Goal: Task Accomplishment & Management: Use online tool/utility

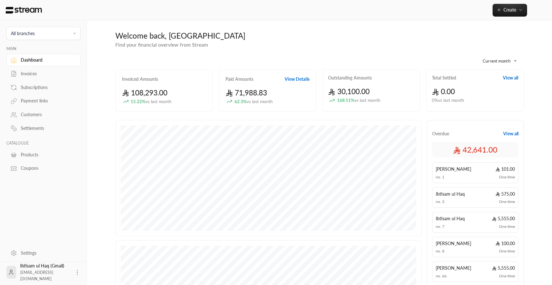
click at [62, 34] on span "All branches" at bounding box center [44, 33] width 66 height 7
click at [46, 60] on li "Main Branch" at bounding box center [44, 63] width 66 height 12
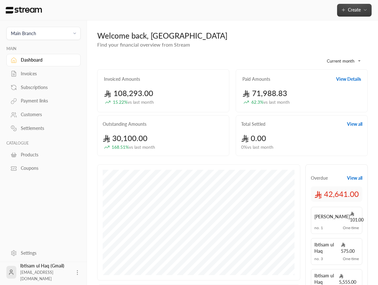
click at [355, 9] on span "Create" at bounding box center [354, 9] width 13 height 5
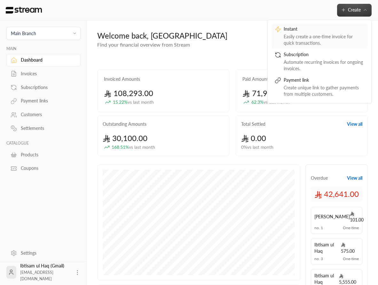
click at [337, 38] on div "Easily create a one-time invoice for quick transactions." at bounding box center [323, 40] width 81 height 13
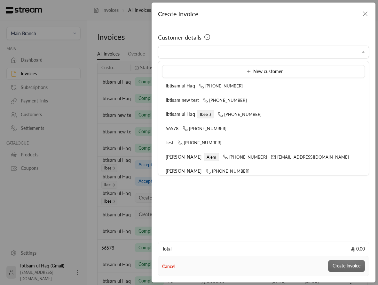
click at [323, 54] on input "Select customer" at bounding box center [263, 52] width 211 height 11
click at [292, 116] on div "[PERSON_NAME] ul Haq Ibee :) [PHONE_NUMBER]" at bounding box center [264, 114] width 196 height 7
type input "**********"
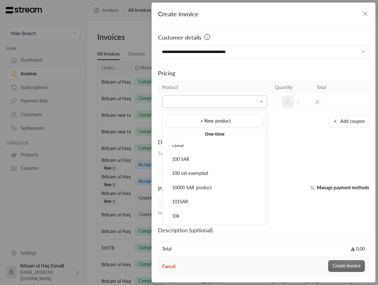
click at [233, 99] on input "Select customer" at bounding box center [214, 101] width 105 height 11
click at [226, 188] on div "10000 SAR product" at bounding box center [215, 188] width 90 height 7
type input "**********"
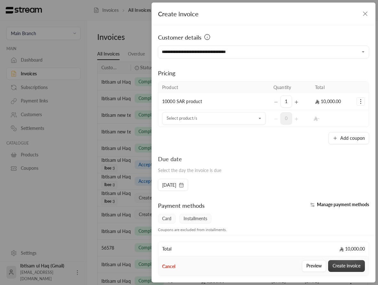
click at [348, 267] on button "Create invoice" at bounding box center [346, 266] width 37 height 12
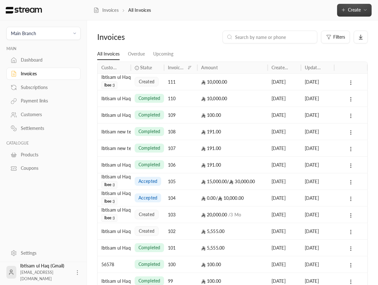
click at [354, 13] on button "Create" at bounding box center [354, 10] width 35 height 13
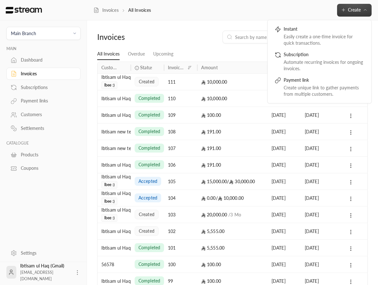
click at [353, 13] on button "Create" at bounding box center [354, 10] width 35 height 13
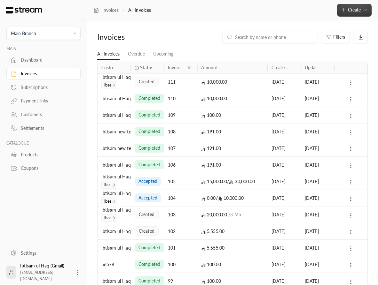
click at [353, 13] on button "Create" at bounding box center [354, 10] width 35 height 13
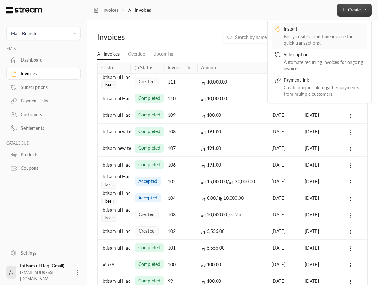
click at [348, 27] on div "Instant" at bounding box center [323, 30] width 81 height 8
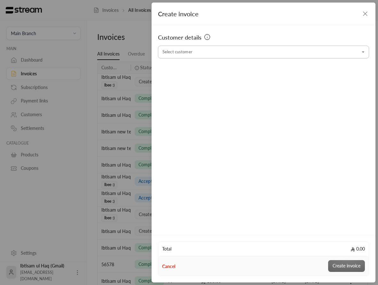
click at [314, 52] on input "Select customer" at bounding box center [263, 52] width 211 height 11
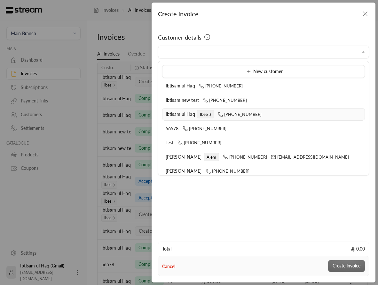
click at [285, 113] on div "[PERSON_NAME] ul Haq Ibee :) [PHONE_NUMBER]" at bounding box center [264, 114] width 196 height 7
type input "**********"
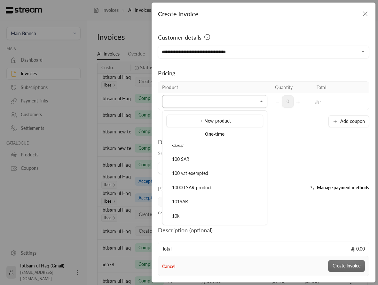
click at [241, 102] on input "Select customer" at bounding box center [214, 101] width 105 height 11
click at [218, 188] on div "10000 SAR product" at bounding box center [215, 188] width 90 height 7
type input "**********"
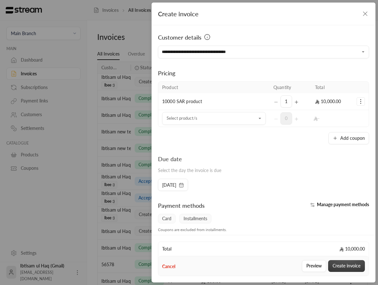
click at [348, 268] on button "Create invoice" at bounding box center [346, 266] width 37 height 12
click at [98, 83] on div "**********" at bounding box center [189, 142] width 378 height 285
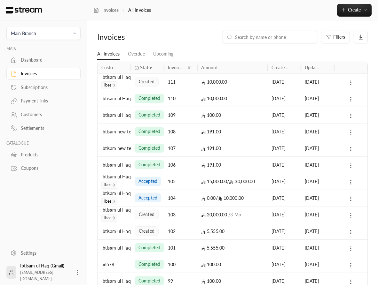
click at [35, 103] on div "Payment links" at bounding box center [47, 101] width 52 height 6
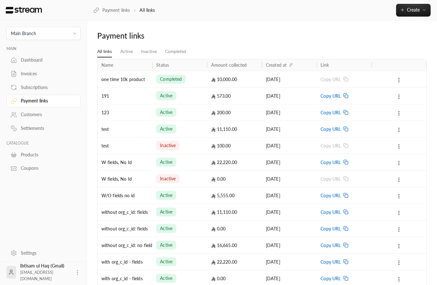
click at [306, 81] on div "[DATE]" at bounding box center [289, 79] width 47 height 16
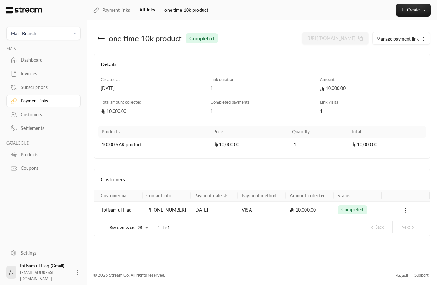
click at [406, 40] on span "Manage payment link" at bounding box center [397, 38] width 42 height 5
click at [397, 54] on link "Activate" at bounding box center [396, 58] width 40 height 12
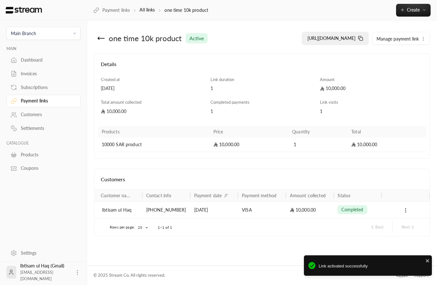
click at [333, 37] on span "[URL][DOMAIN_NAME]" at bounding box center [331, 37] width 48 height 5
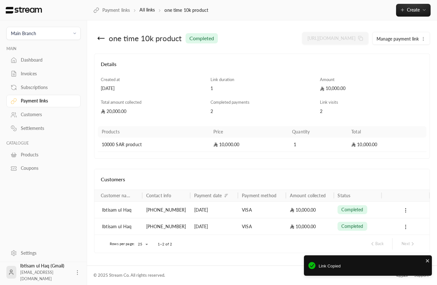
click at [385, 37] on span "Manage payment link" at bounding box center [397, 38] width 42 height 5
click at [386, 60] on span "Activate" at bounding box center [387, 57] width 15 height 5
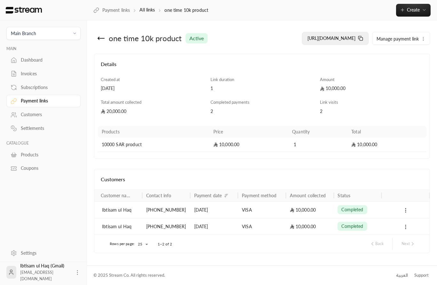
click at [336, 44] on button "[URL][DOMAIN_NAME]" at bounding box center [335, 38] width 66 height 13
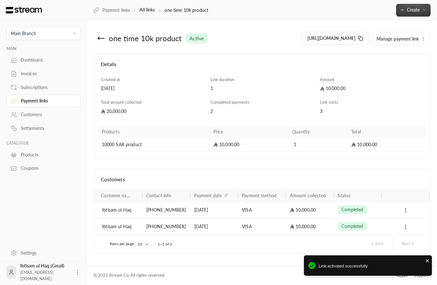
click at [418, 10] on span "Create" at bounding box center [413, 9] width 13 height 5
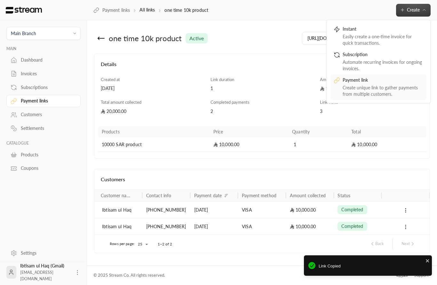
click at [366, 83] on div "Payment link" at bounding box center [382, 81] width 81 height 8
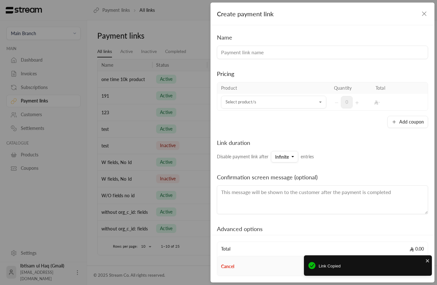
click at [257, 52] on input at bounding box center [322, 52] width 211 height 13
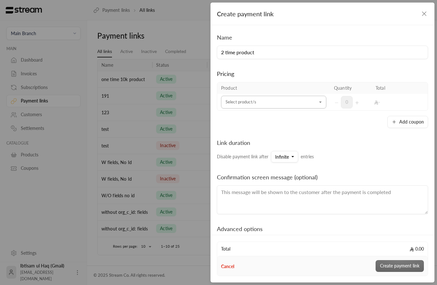
type input "2 time product"
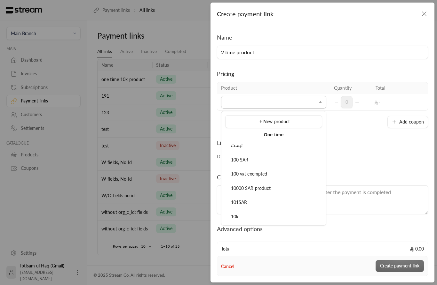
click at [253, 105] on input "Select product/s" at bounding box center [273, 102] width 105 height 11
click at [254, 174] on span "100 vat exempted" at bounding box center [249, 173] width 36 height 5
type input "**********"
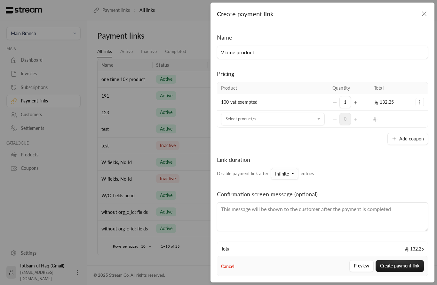
click at [290, 174] on button "Infinite" at bounding box center [284, 174] width 27 height 12
click at [290, 159] on span "Custom" at bounding box center [285, 157] width 15 height 5
click at [290, 159] on input "0" at bounding box center [294, 155] width 22 height 7
type input "2"
click at [340, 159] on button "Apply" at bounding box center [333, 156] width 43 height 12
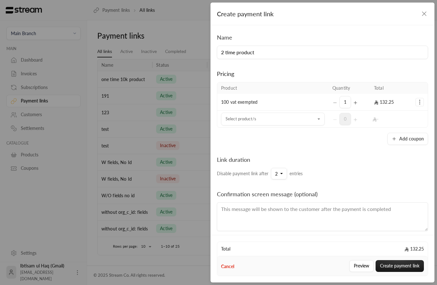
click at [298, 212] on textarea at bounding box center [322, 217] width 211 height 29
type textarea "y"
type textarea "yayayayaya :D :)"
click at [391, 266] on button "Create payment link" at bounding box center [399, 266] width 48 height 12
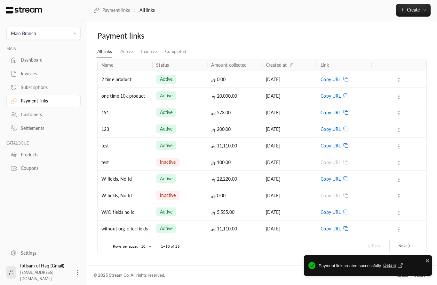
click at [228, 80] on div "0.00" at bounding box center [234, 79] width 47 height 16
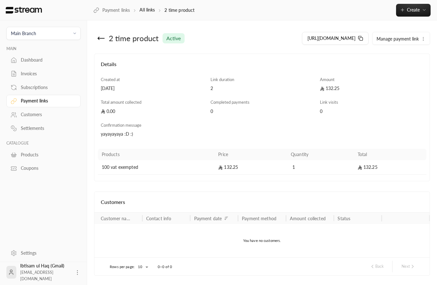
click at [337, 45] on div "[URL][DOMAIN_NAME] Manage payment link" at bounding box center [347, 38] width 165 height 15
click at [333, 40] on span "[URL][DOMAIN_NAME]" at bounding box center [331, 37] width 48 height 5
